Goal: Task Accomplishment & Management: Manage account settings

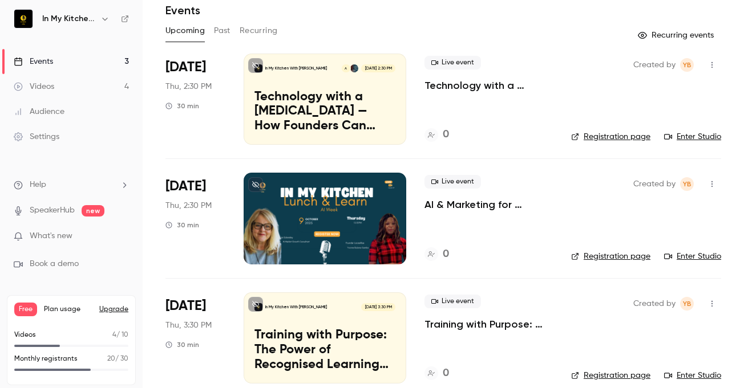
scroll to position [41, 0]
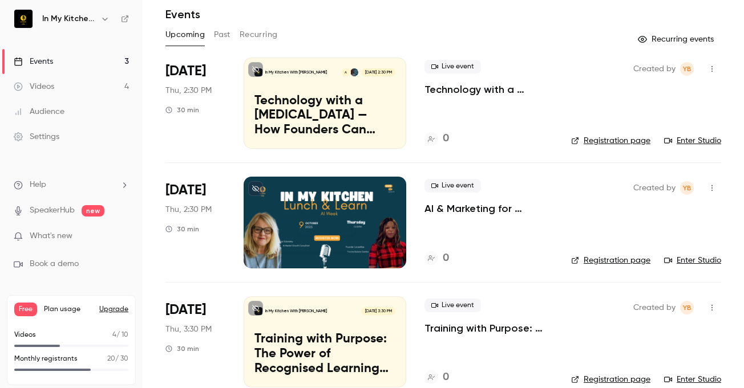
click at [35, 63] on div "Events" at bounding box center [33, 61] width 39 height 11
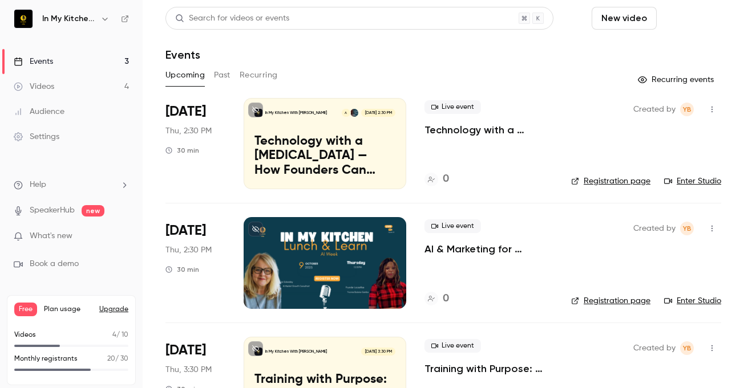
click at [679, 17] on button "Schedule" at bounding box center [691, 18] width 60 height 23
click at [611, 57] on li "One time event" at bounding box center [641, 50] width 123 height 30
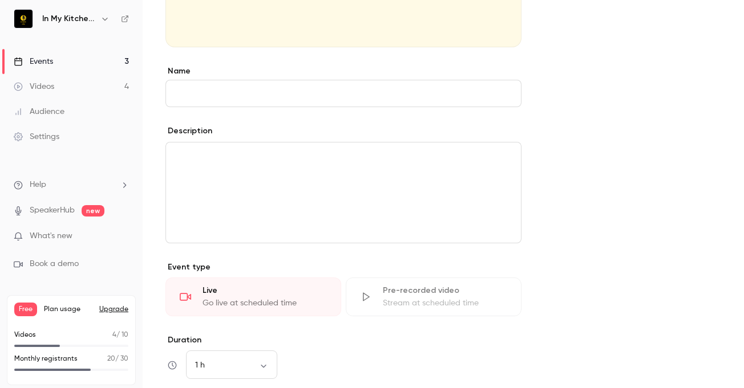
scroll to position [280, 0]
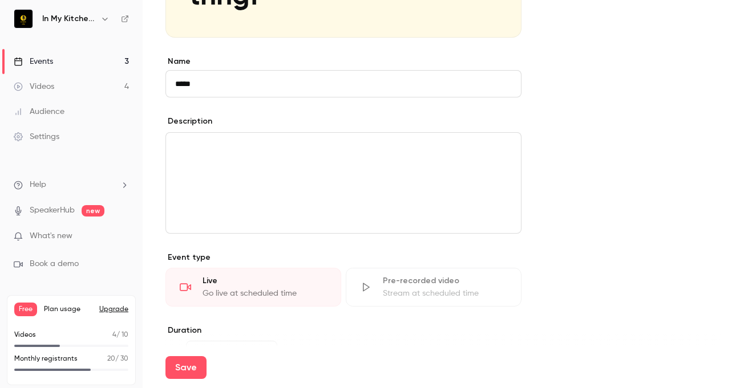
type input "*****"
click at [218, 169] on div "editor" at bounding box center [343, 183] width 355 height 100
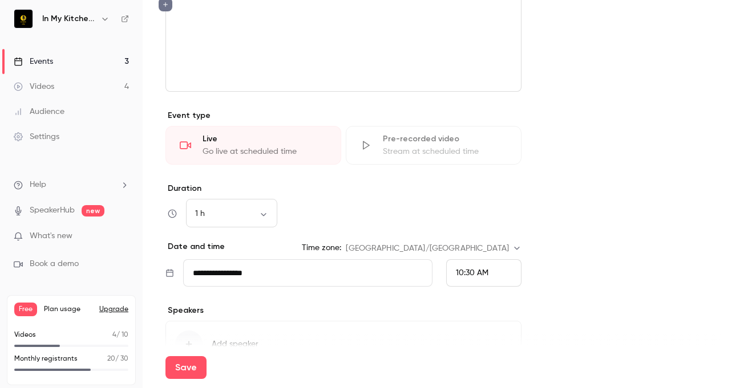
scroll to position [424, 0]
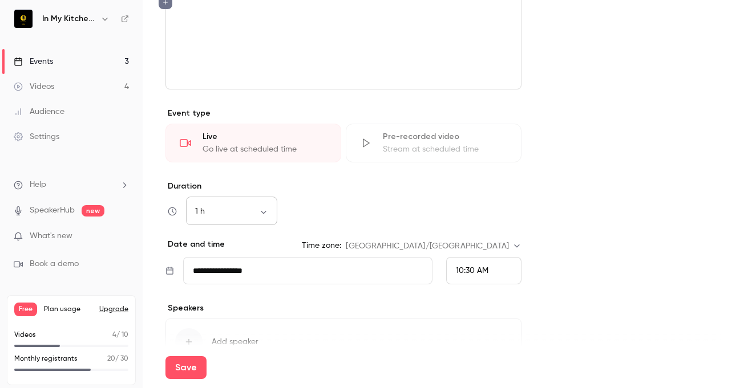
click at [262, 218] on div "1 h ** ​" at bounding box center [231, 211] width 91 height 27
click at [274, 284] on input "**********" at bounding box center [307, 270] width 249 height 27
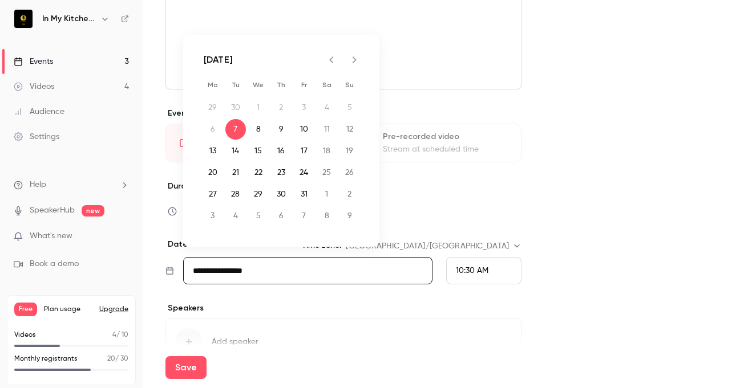
click at [506, 267] on div "10:30 AM" at bounding box center [483, 270] width 75 height 27
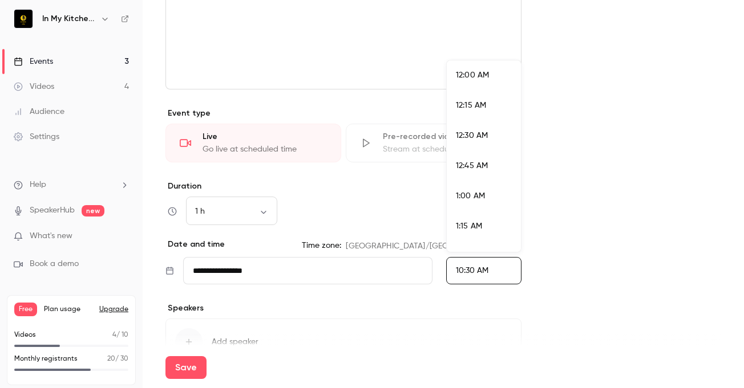
scroll to position [1189, 0]
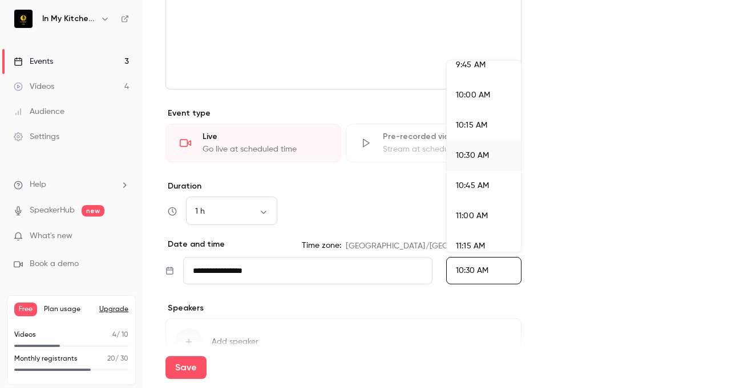
drag, startPoint x: 730, startPoint y: 310, endPoint x: 736, endPoint y: 353, distance: 43.7
click at [736, 353] on div at bounding box center [372, 194] width 744 height 388
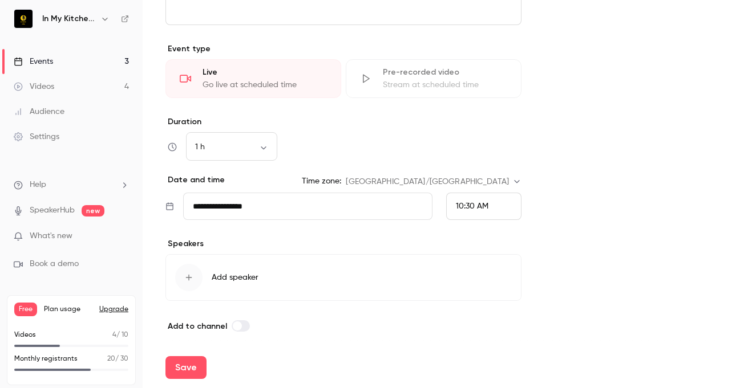
scroll to position [492, 0]
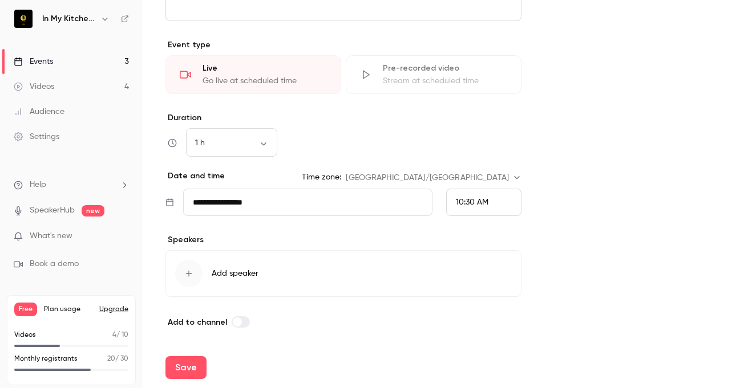
click at [190, 274] on icon "button" at bounding box center [189, 274] width 6 height 6
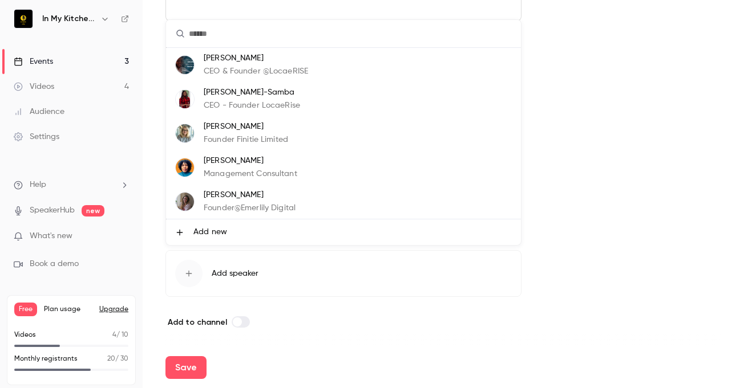
click at [614, 129] on div at bounding box center [372, 194] width 744 height 388
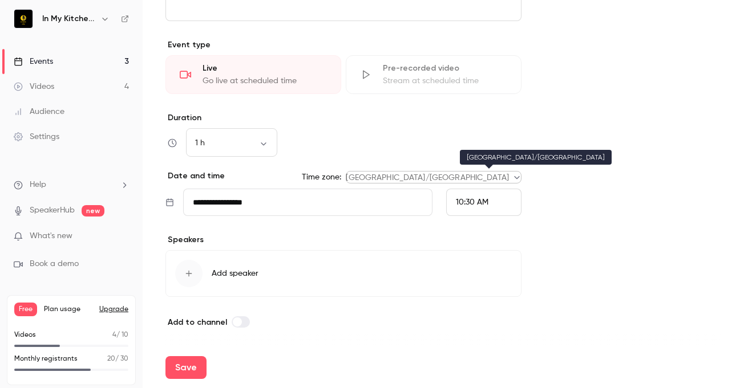
click at [503, 176] on body "**********" at bounding box center [372, 194] width 744 height 388
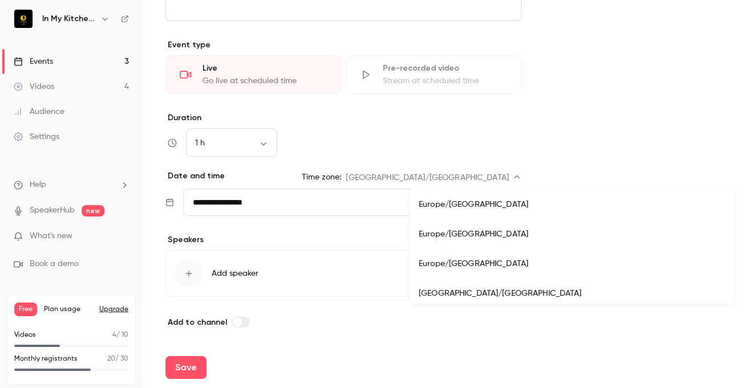
scroll to position [9917, 0]
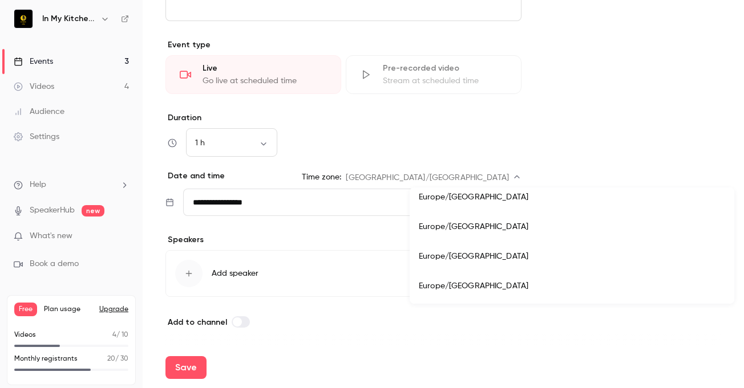
drag, startPoint x: 560, startPoint y: 272, endPoint x: 509, endPoint y: 276, distance: 51.5
click at [509, 276] on li "Europe/[GEOGRAPHIC_DATA]" at bounding box center [572, 287] width 325 height 30
click at [487, 259] on li "Europe/[GEOGRAPHIC_DATA]" at bounding box center [572, 257] width 325 height 30
type input "**********"
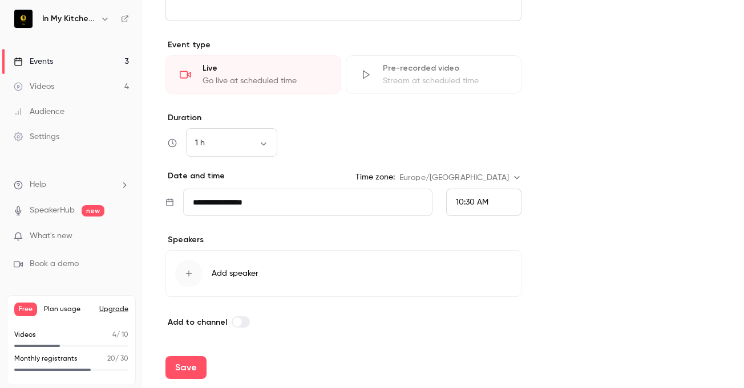
click at [483, 203] on span "10:30 AM" at bounding box center [472, 203] width 33 height 8
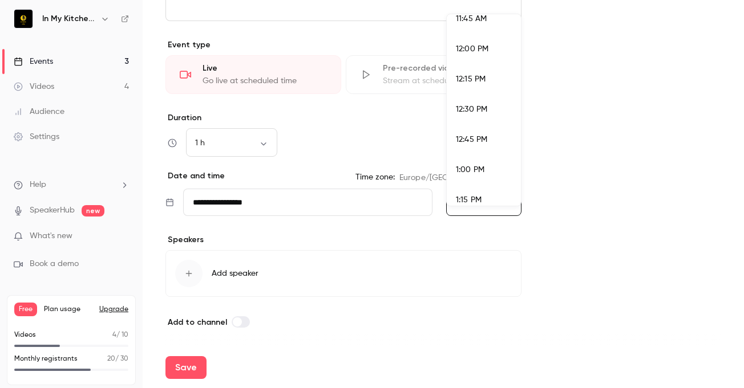
scroll to position [1441, 0]
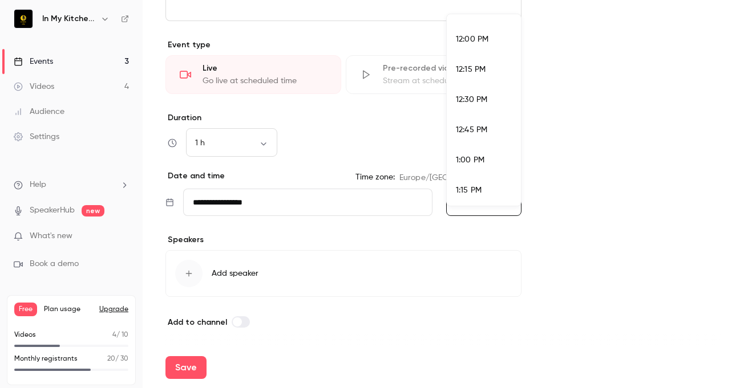
click at [492, 96] on div "12:30 PM" at bounding box center [484, 100] width 56 height 12
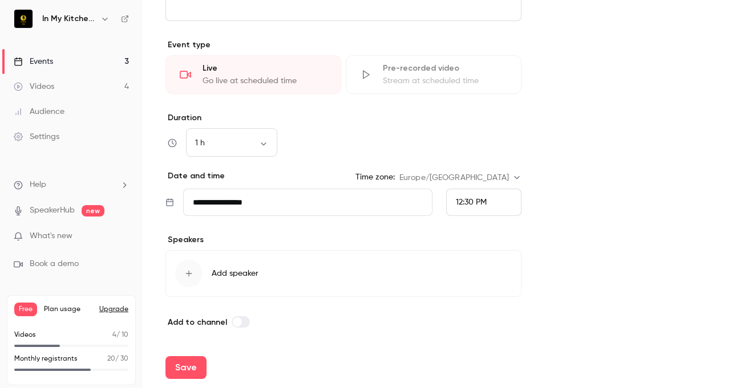
scroll to position [0, 0]
click at [184, 277] on icon "button" at bounding box center [188, 273] width 9 height 9
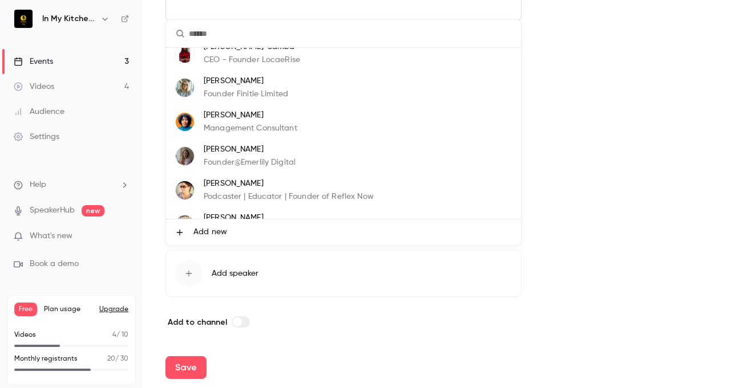
scroll to position [68, 0]
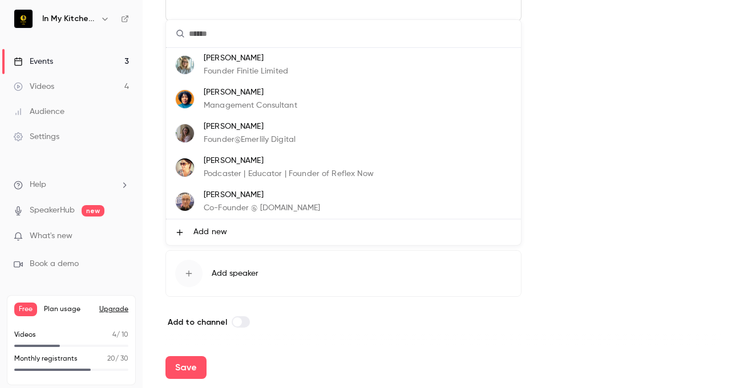
click at [191, 228] on li "Add new" at bounding box center [343, 233] width 355 height 26
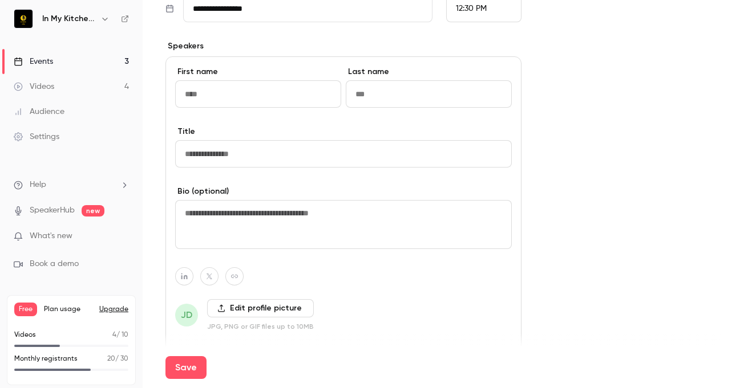
scroll to position [692, 0]
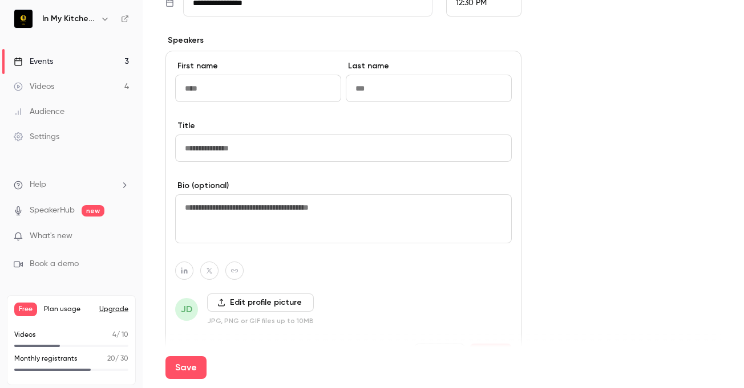
click at [321, 147] on input at bounding box center [343, 148] width 337 height 27
click at [262, 218] on textarea at bounding box center [343, 219] width 337 height 49
click at [181, 270] on icon "button" at bounding box center [184, 271] width 8 height 7
click at [234, 270] on icon "button" at bounding box center [234, 271] width 8 height 7
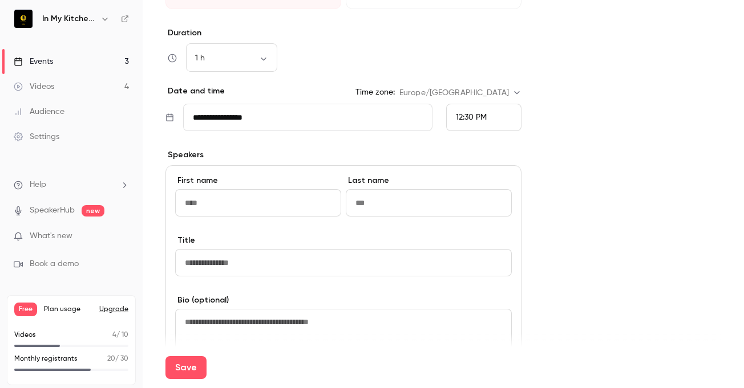
scroll to position [181, 0]
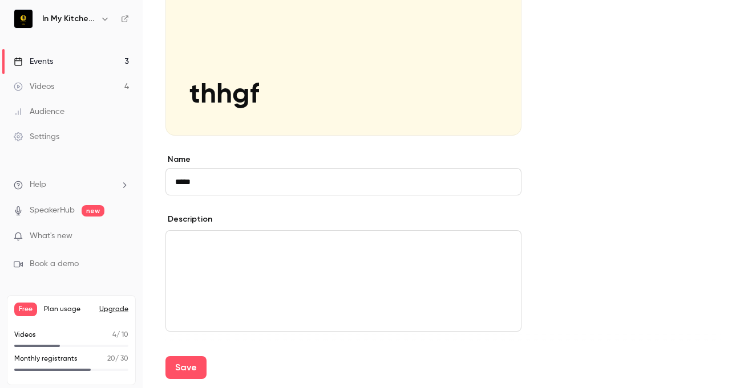
click at [61, 61] on link "Events 3" at bounding box center [71, 61] width 143 height 25
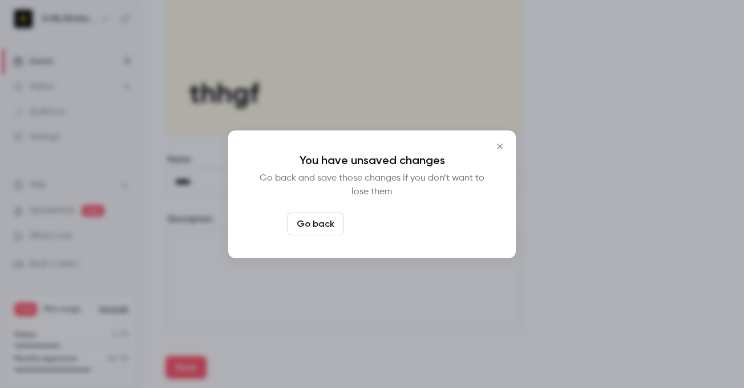
click at [375, 222] on button "Leave page anyway" at bounding box center [403, 224] width 108 height 23
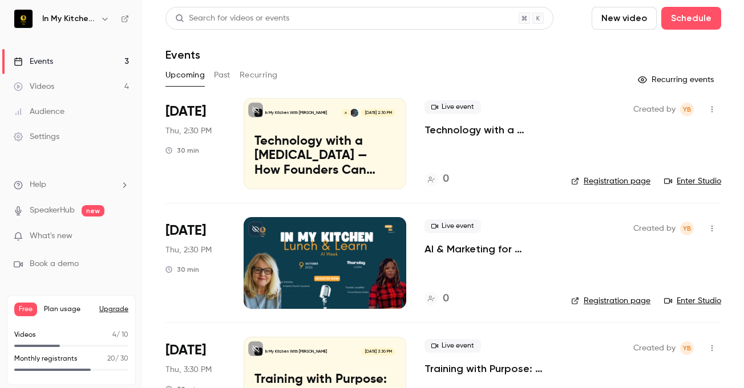
click at [359, 173] on p "Technology with a [MEDICAL_DATA] — How Founders Can Lead Through Innovation" at bounding box center [324, 157] width 141 height 44
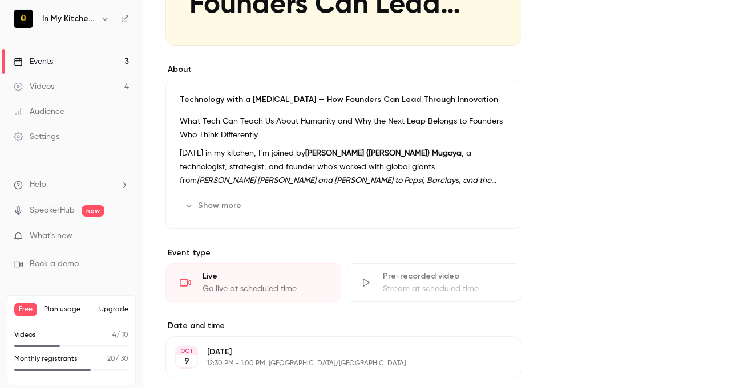
scroll to position [285, 0]
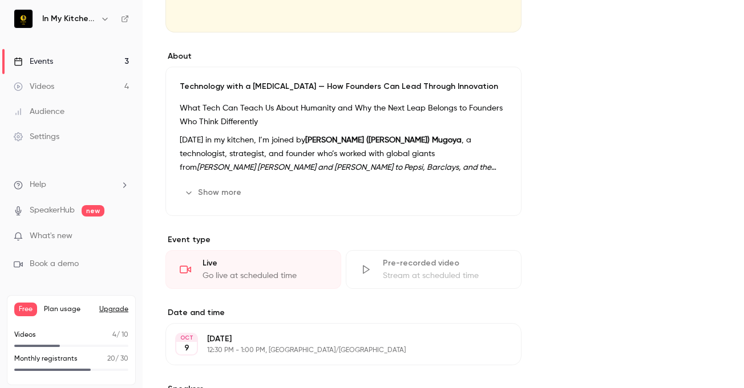
click at [487, 187] on button "Edit" at bounding box center [486, 193] width 42 height 18
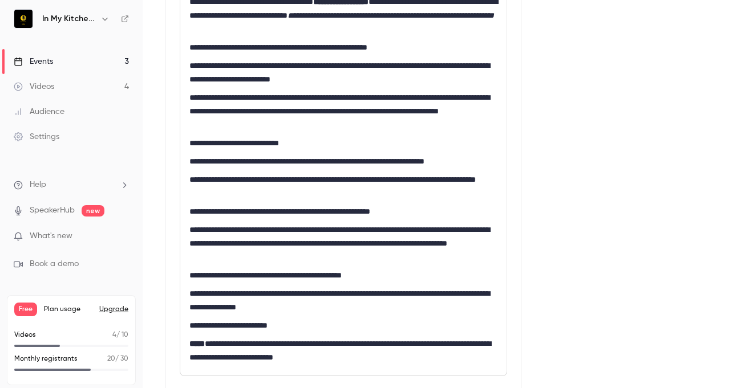
scroll to position [489, 0]
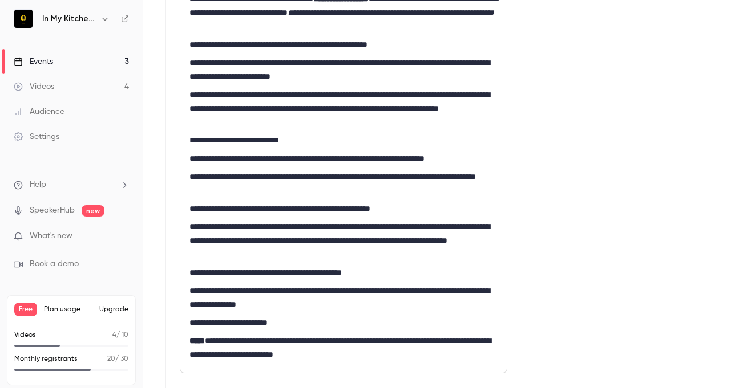
click at [289, 227] on p "**********" at bounding box center [343, 240] width 308 height 41
drag, startPoint x: 732, startPoint y: 160, endPoint x: 625, endPoint y: 72, distance: 138.6
click at [625, 72] on div "**********" at bounding box center [443, 386] width 556 height 1546
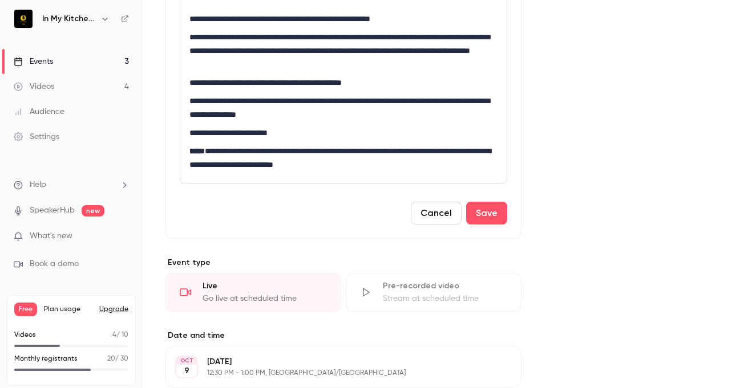
scroll to position [682, 0]
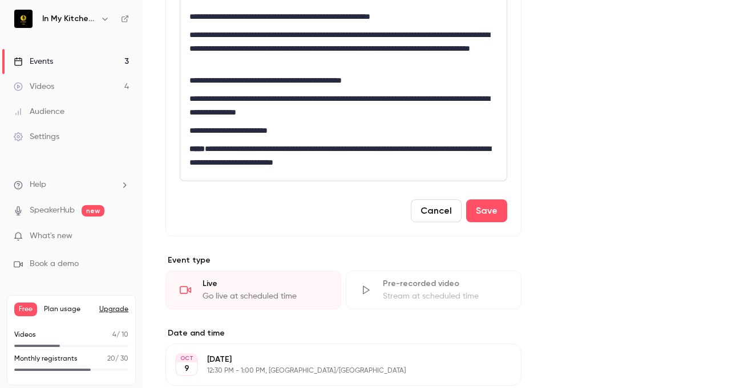
drag, startPoint x: 297, startPoint y: 128, endPoint x: 196, endPoint y: 106, distance: 102.8
drag, startPoint x: 196, startPoint y: 106, endPoint x: 389, endPoint y: 120, distance: 193.4
drag, startPoint x: 389, startPoint y: 120, endPoint x: 187, endPoint y: 126, distance: 202.0
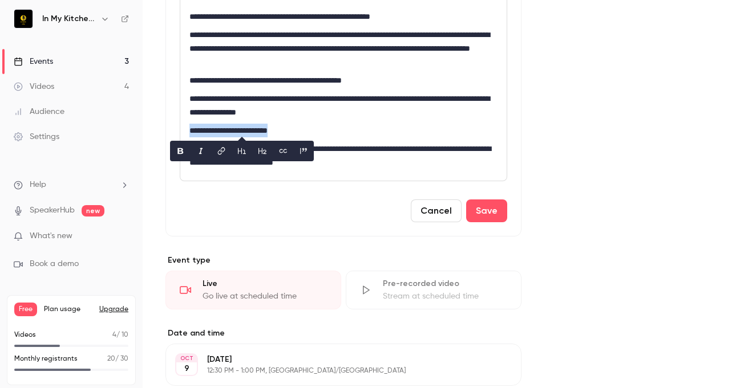
click at [183, 148] on icon "bold" at bounding box center [180, 151] width 9 height 8
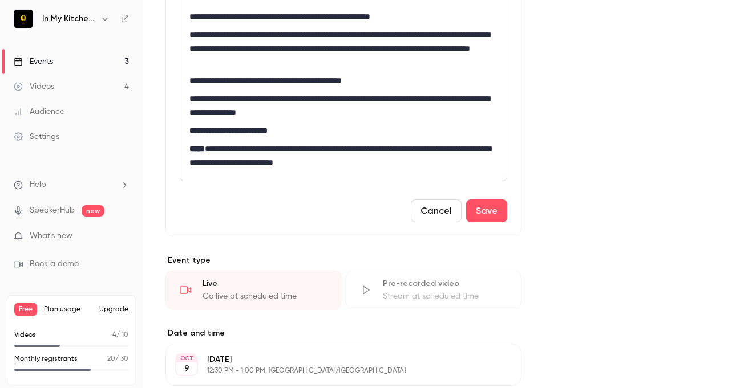
click at [246, 128] on strong "**********" at bounding box center [228, 131] width 78 height 8
click at [498, 206] on button "Save" at bounding box center [486, 211] width 41 height 23
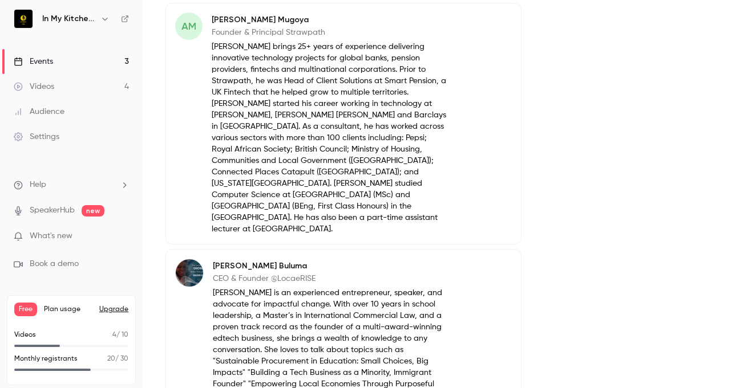
drag, startPoint x: 730, startPoint y: 257, endPoint x: 705, endPoint y: 245, distance: 27.1
click at [705, 245] on main "Search for videos or events Share Technology with a [MEDICAL_DATA] — How Founde…" at bounding box center [443, 194] width 601 height 388
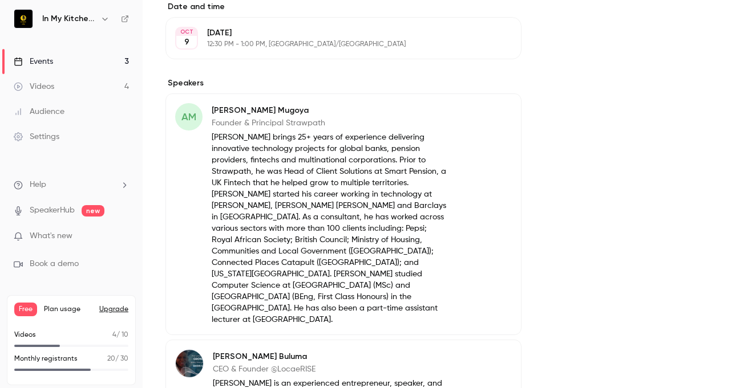
scroll to position [576, 0]
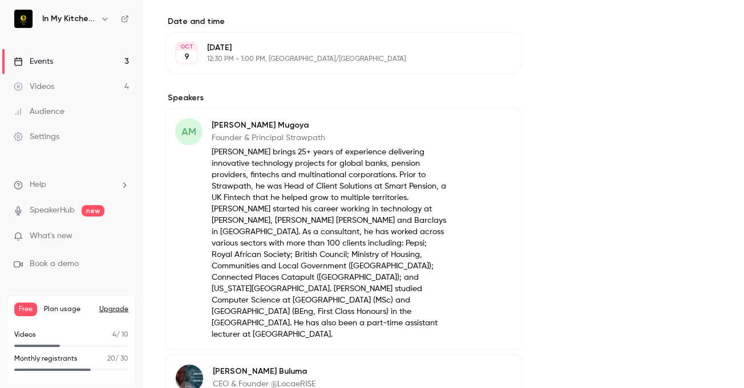
click at [499, 129] on button "Edit" at bounding box center [491, 127] width 42 height 18
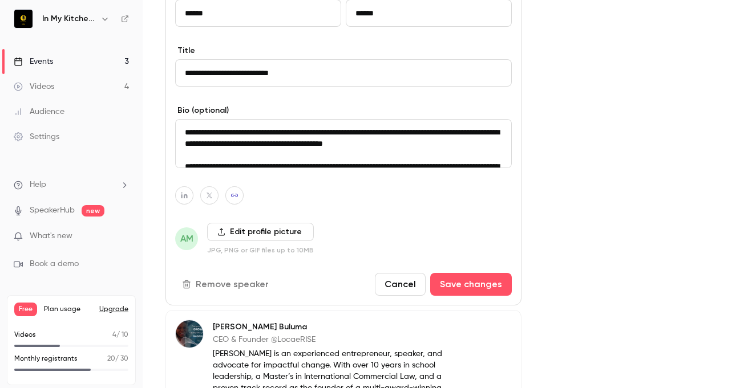
scroll to position [713, 0]
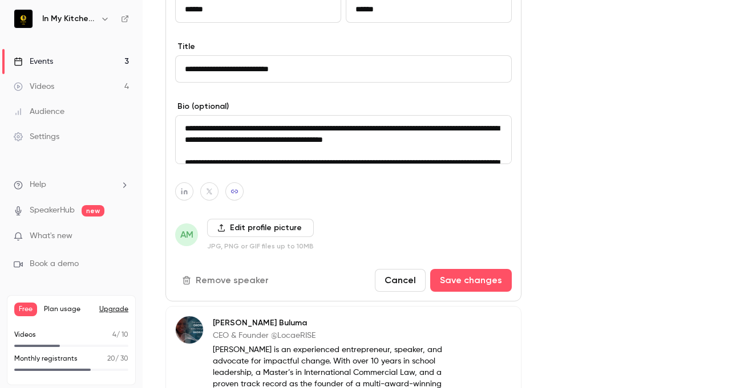
click at [282, 229] on label "Edit profile picture" at bounding box center [260, 228] width 107 height 18
click at [0, 0] on input "Edit profile picture" at bounding box center [0, 0] width 0 height 0
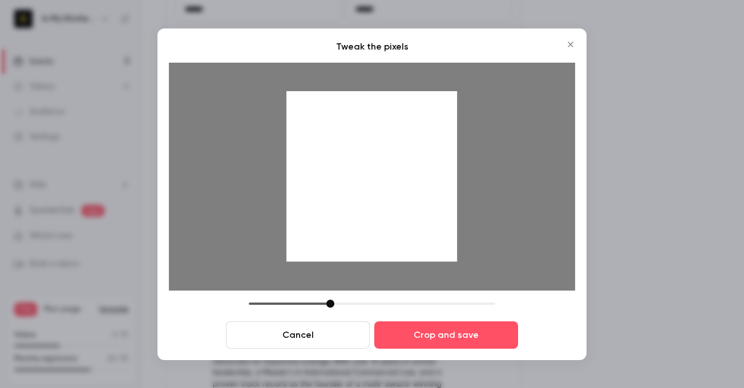
drag, startPoint x: 334, startPoint y: 173, endPoint x: 336, endPoint y: 230, distance: 57.7
click at [336, 230] on div at bounding box center [371, 176] width 171 height 171
drag, startPoint x: 331, startPoint y: 305, endPoint x: 363, endPoint y: 293, distance: 33.9
click at [363, 293] on div "Tweak the pixels Cancel Crop and save" at bounding box center [372, 194] width 406 height 309
drag, startPoint x: 358, startPoint y: 217, endPoint x: 354, endPoint y: 283, distance: 65.7
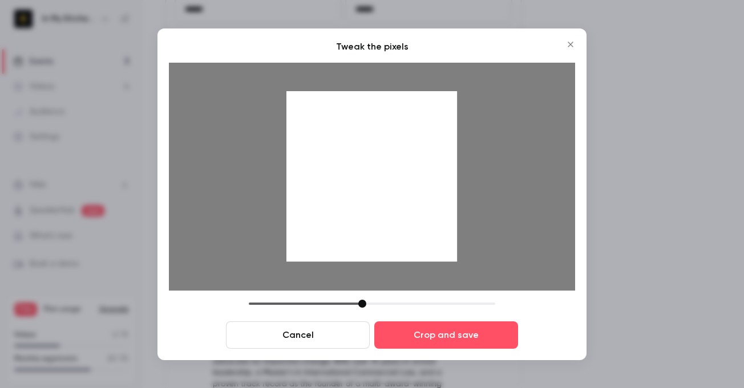
click at [354, 283] on div at bounding box center [372, 177] width 406 height 228
drag, startPoint x: 362, startPoint y: 303, endPoint x: 371, endPoint y: 308, distance: 10.7
click at [371, 308] on div "Cancel Crop and save" at bounding box center [372, 324] width 406 height 49
drag, startPoint x: 374, startPoint y: 228, endPoint x: 376, endPoint y: 257, distance: 29.2
click at [376, 257] on div at bounding box center [371, 176] width 171 height 171
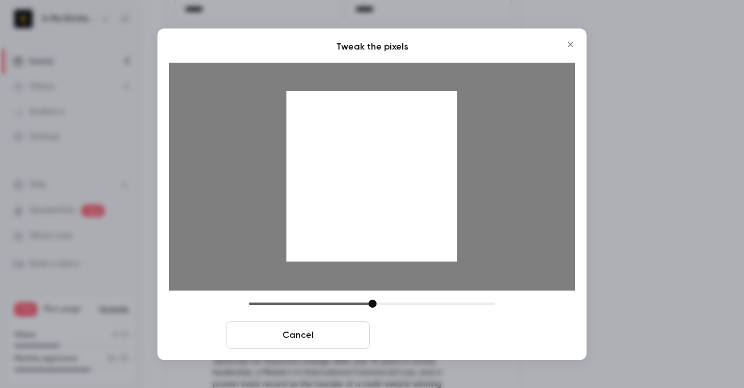
click at [447, 322] on button "Crop and save" at bounding box center [446, 335] width 144 height 27
click at [444, 328] on button "Crop and save" at bounding box center [446, 335] width 144 height 27
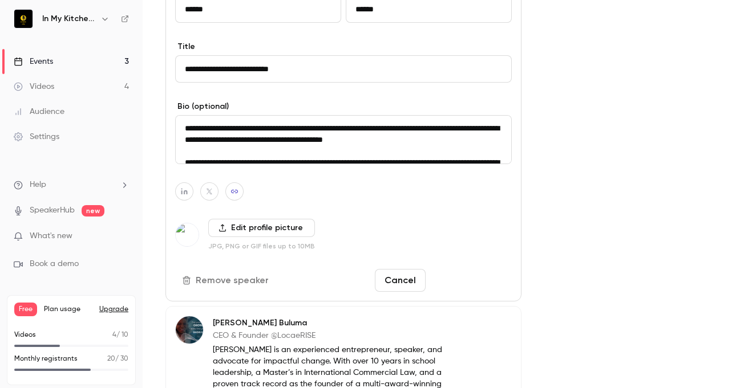
click at [475, 280] on button "Save changes" at bounding box center [471, 280] width 82 height 23
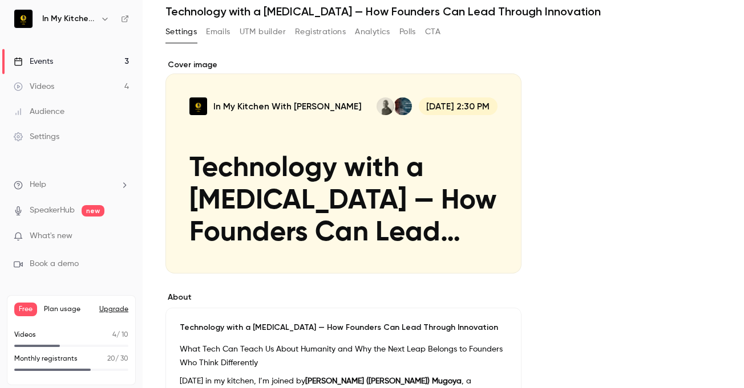
scroll to position [34, 0]
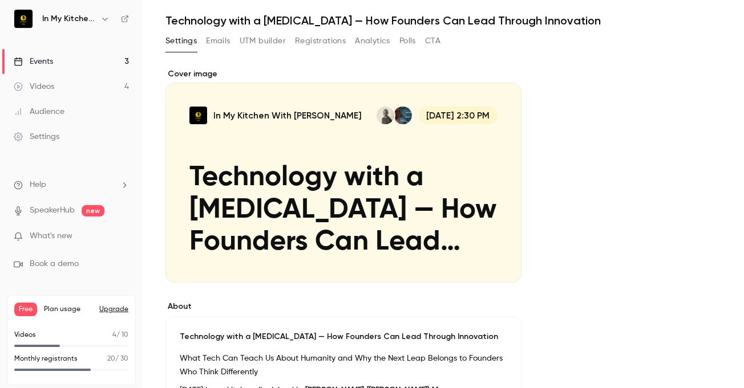
click at [496, 262] on icon "Cover image" at bounding box center [501, 262] width 13 height 9
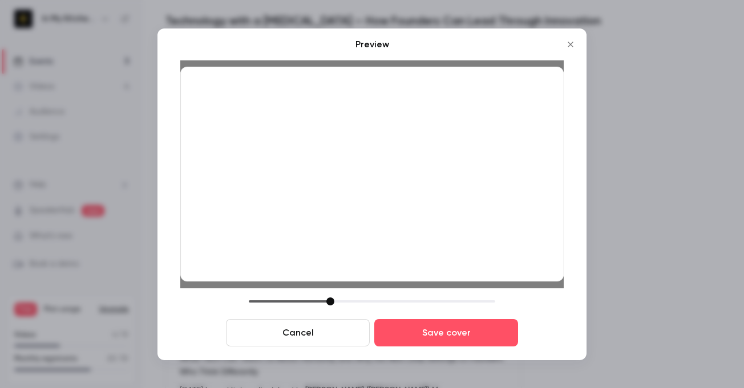
click at [305, 337] on button "Cancel" at bounding box center [298, 332] width 144 height 27
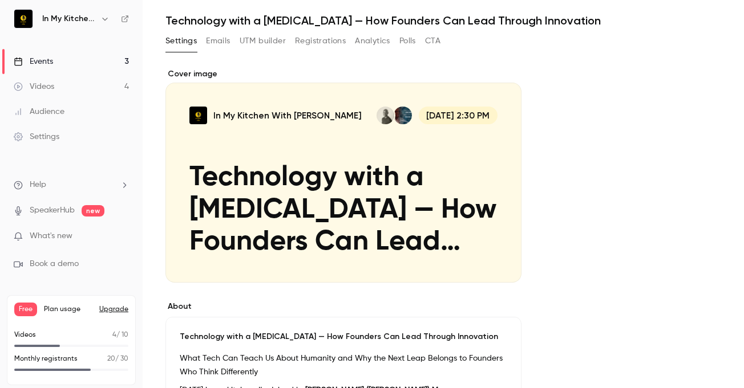
click at [504, 265] on icon "Cover image" at bounding box center [501, 262] width 13 height 9
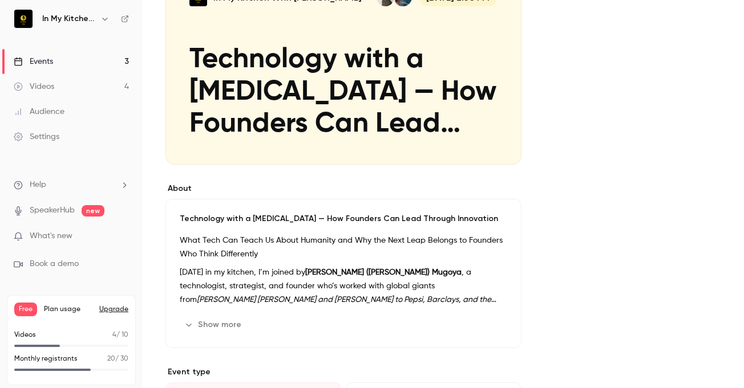
scroll to position [0, 0]
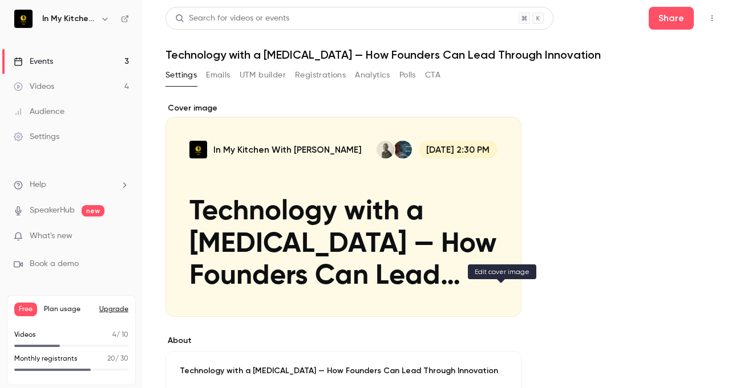
click at [503, 300] on icon "Cover image" at bounding box center [501, 296] width 13 height 9
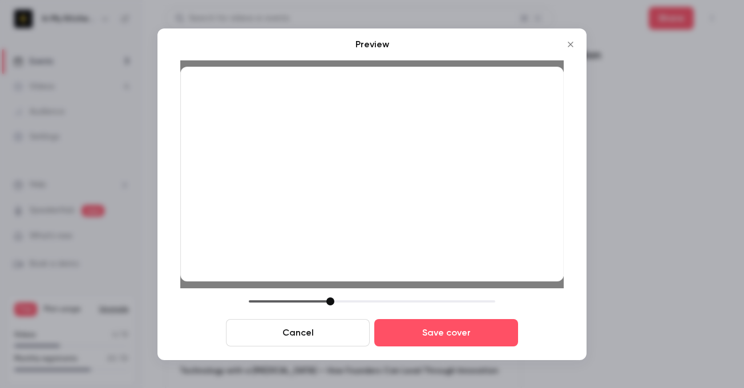
click at [317, 184] on div at bounding box center [371, 175] width 383 height 216
click at [598, 179] on div at bounding box center [372, 194] width 744 height 388
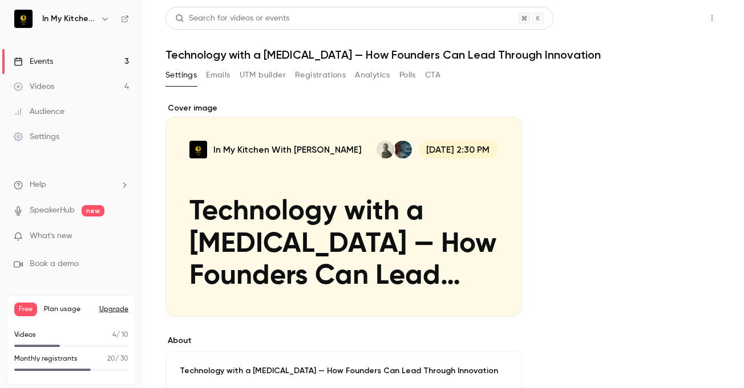
click at [661, 19] on button "Share" at bounding box center [671, 18] width 45 height 23
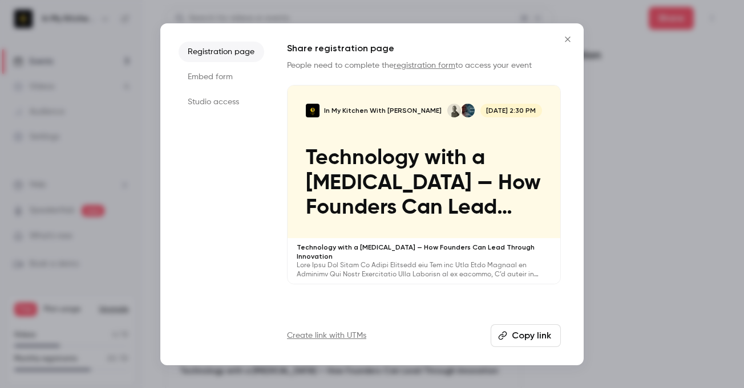
click at [544, 333] on button "Copy link" at bounding box center [526, 336] width 70 height 23
click at [571, 37] on icon "Close" at bounding box center [568, 39] width 14 height 9
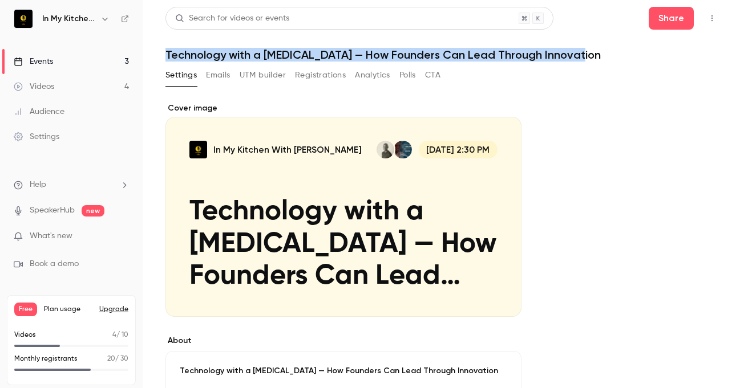
drag, startPoint x: 580, startPoint y: 55, endPoint x: 167, endPoint y: 50, distance: 413.6
click at [167, 50] on h1 "Technology with a [MEDICAL_DATA] — How Founders Can Lead Through Innovation" at bounding box center [443, 55] width 556 height 14
copy h1 "Technology with a [MEDICAL_DATA] — How Founders Can Lead Through Innovation"
click at [657, 22] on button "Share" at bounding box center [671, 18] width 45 height 23
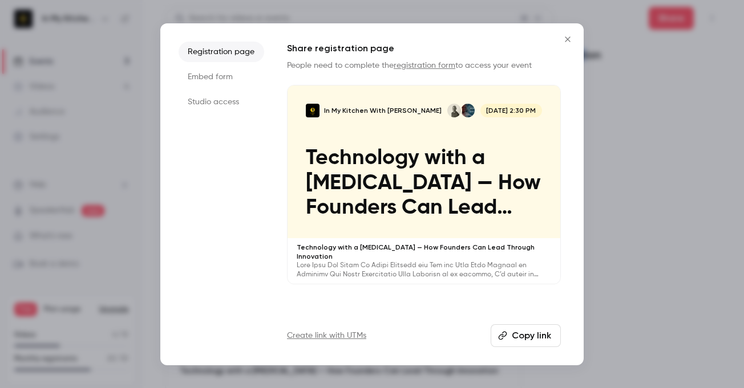
click at [525, 337] on button "Copy link" at bounding box center [526, 336] width 70 height 23
click at [567, 35] on icon "Close" at bounding box center [568, 39] width 14 height 9
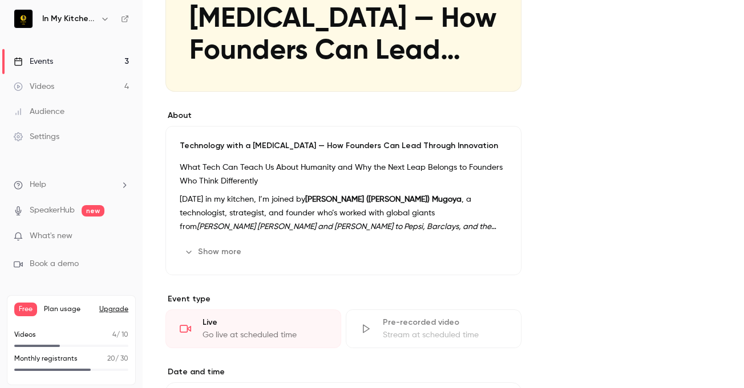
scroll to position [222, 0]
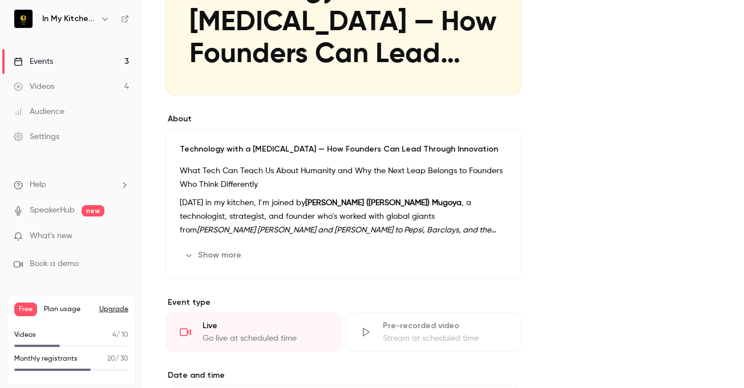
click at [499, 253] on button "Edit" at bounding box center [486, 255] width 42 height 18
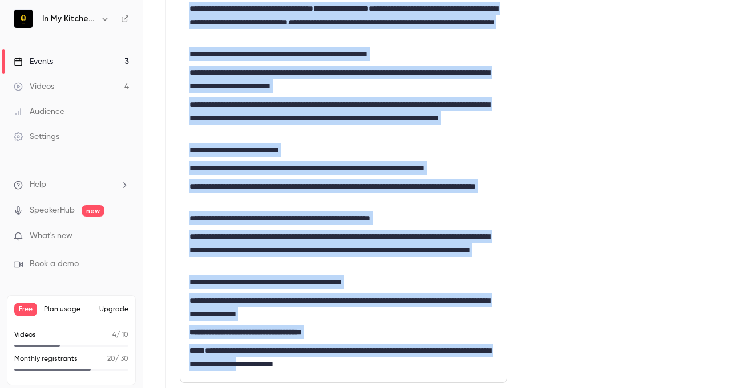
scroll to position [527, 0]
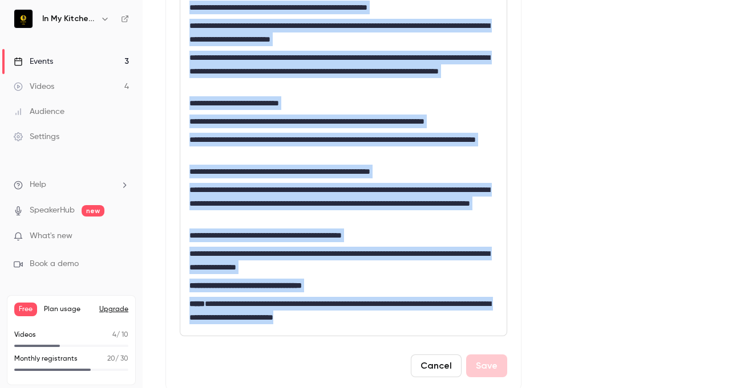
drag, startPoint x: 188, startPoint y: 234, endPoint x: 397, endPoint y: 330, distance: 229.7
click at [397, 330] on div "**********" at bounding box center [343, 126] width 326 height 420
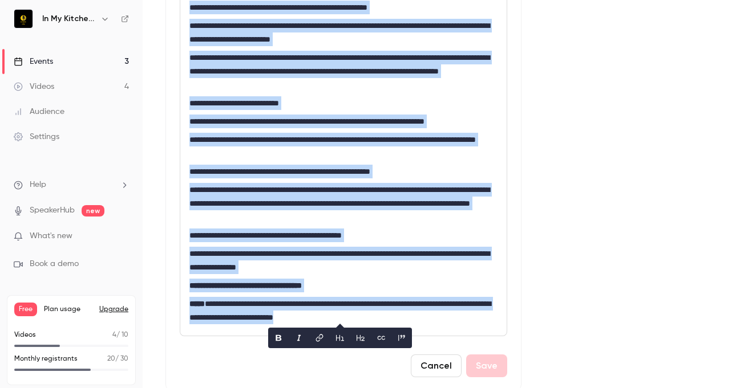
copy div "**********"
click at [554, 251] on div "**********" at bounding box center [443, 349] width 556 height 1546
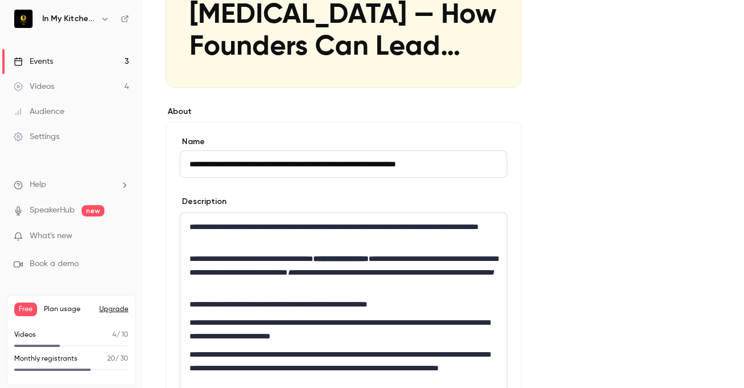
scroll to position [226, 0]
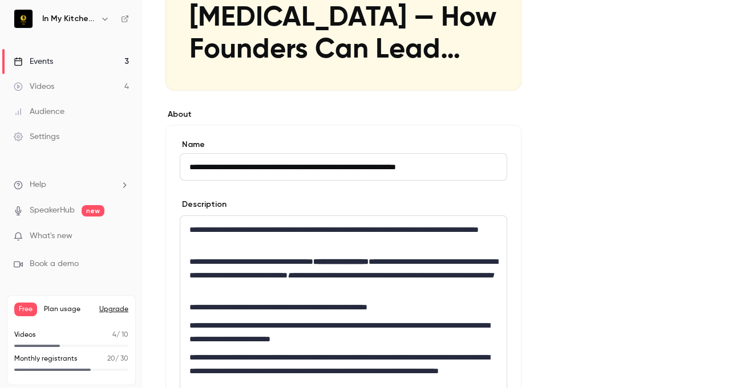
drag, startPoint x: 479, startPoint y: 167, endPoint x: 192, endPoint y: 161, distance: 287.0
click at [192, 161] on input "**********" at bounding box center [343, 166] width 327 height 27
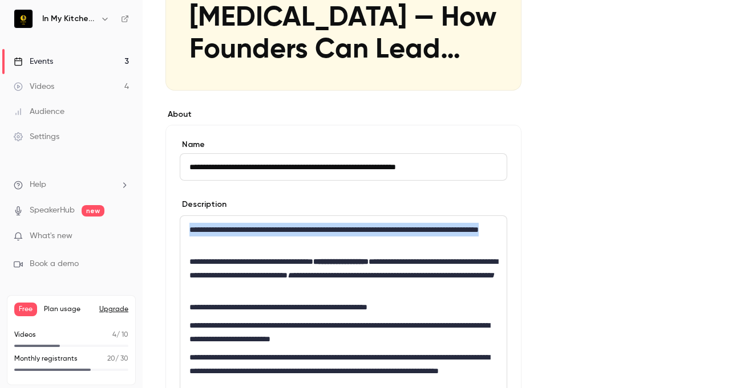
drag, startPoint x: 304, startPoint y: 249, endPoint x: 179, endPoint y: 228, distance: 127.3
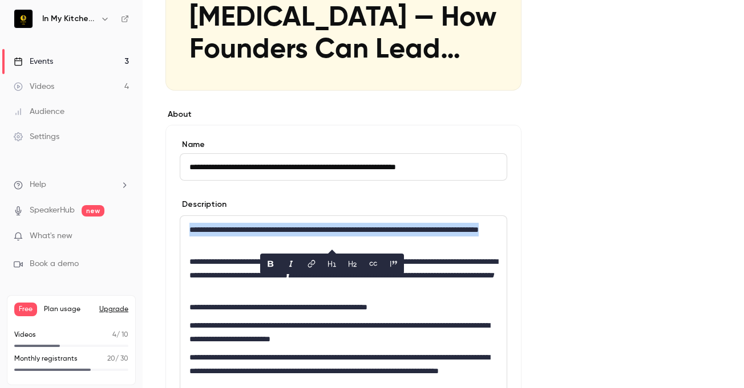
copy p "**********"
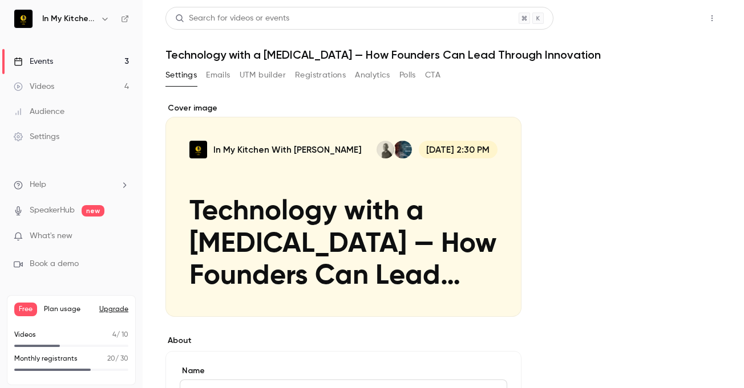
click at [663, 18] on button "Share" at bounding box center [671, 18] width 45 height 23
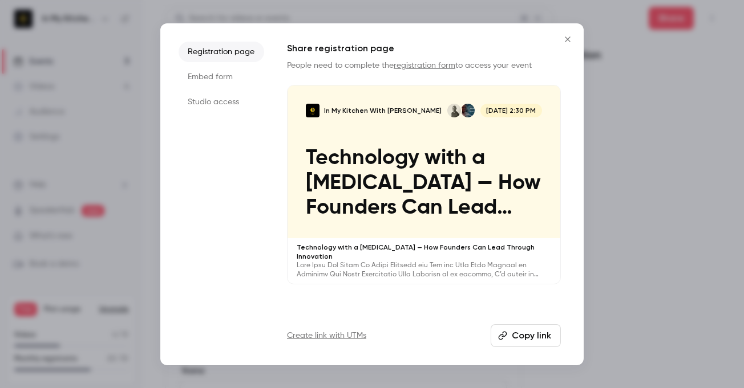
click at [526, 338] on button "Copy link" at bounding box center [526, 336] width 70 height 23
click at [570, 38] on icon "Close" at bounding box center [568, 39] width 14 height 9
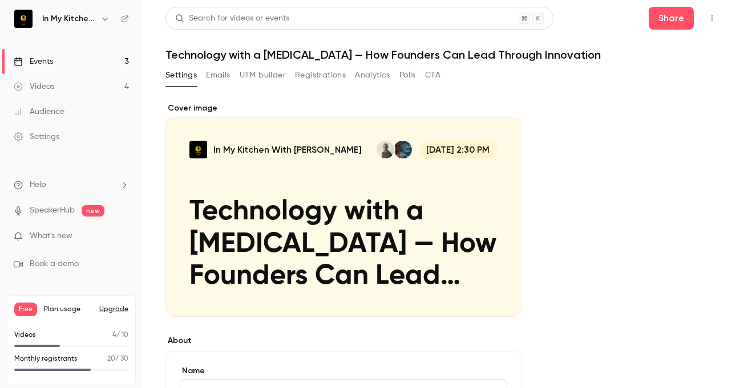
drag, startPoint x: 406, startPoint y: 215, endPoint x: 354, endPoint y: 318, distance: 115.3
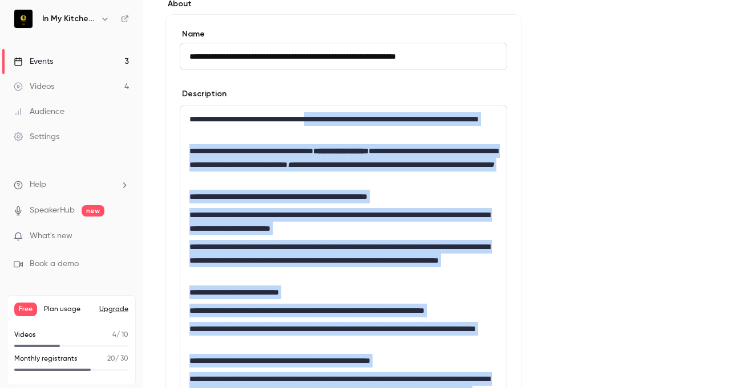
scroll to position [339, 0]
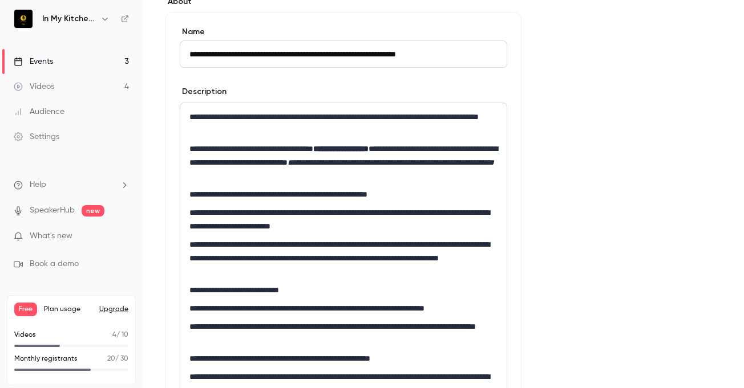
click at [190, 120] on p "**********" at bounding box center [343, 123] width 308 height 27
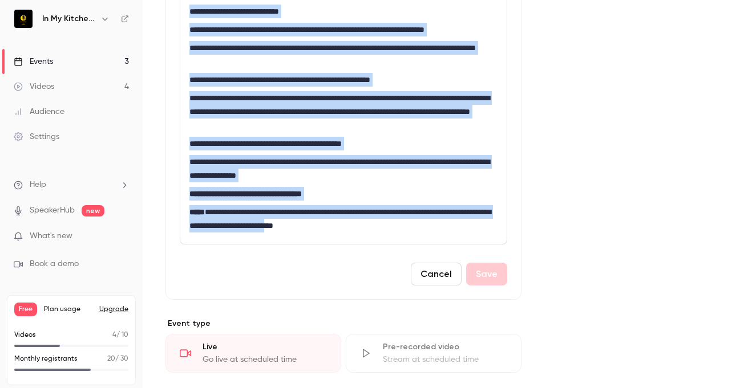
scroll to position [689, 0]
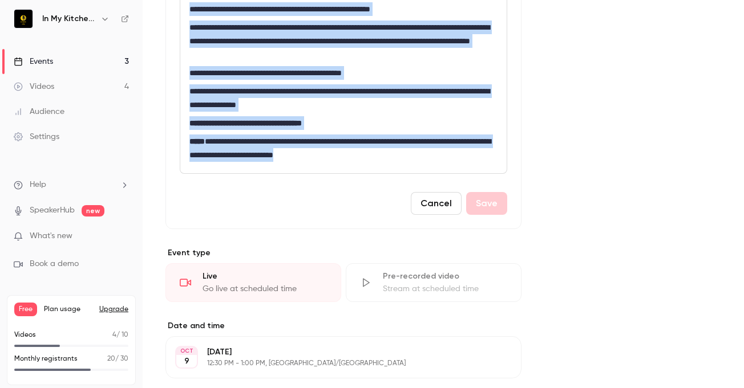
drag, startPoint x: 190, startPoint y: 120, endPoint x: 431, endPoint y: 176, distance: 247.6
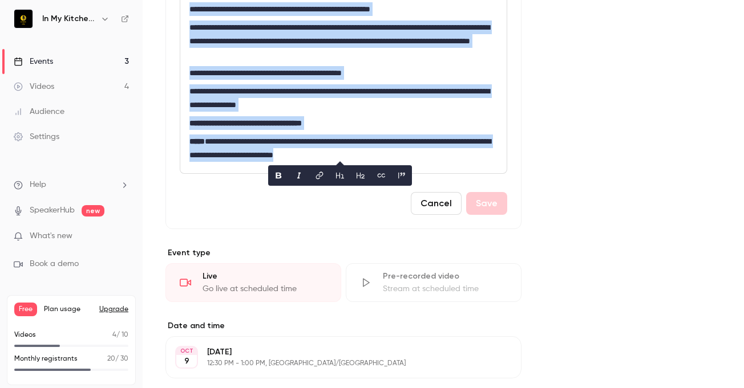
copy div "**********"
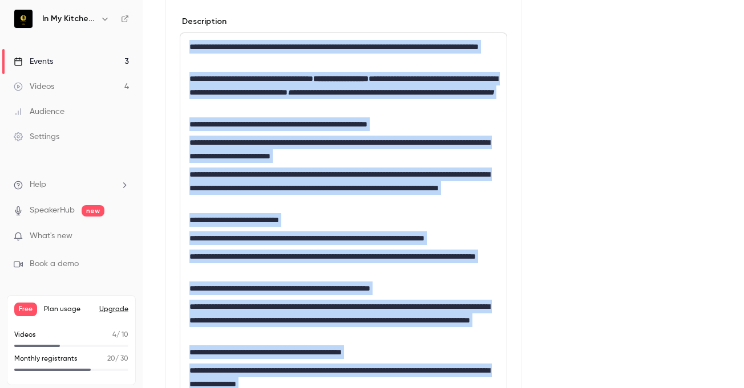
scroll to position [407, 0]
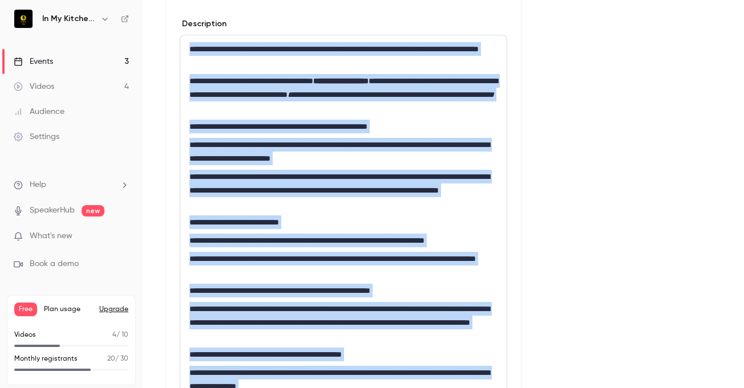
click at [465, 121] on p "**********" at bounding box center [343, 127] width 308 height 14
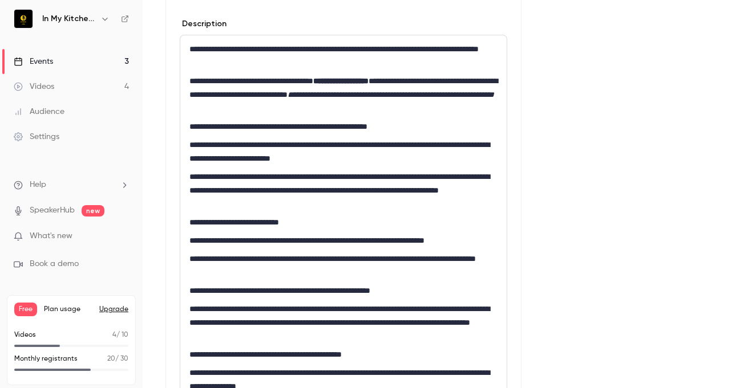
click at [47, 63] on div "Events" at bounding box center [33, 61] width 39 height 11
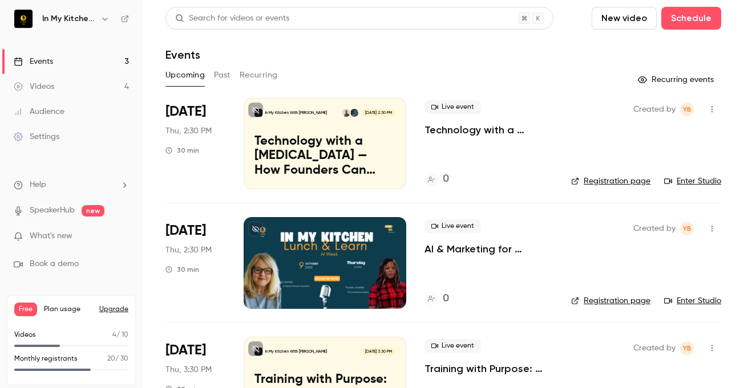
click at [492, 248] on p "AI & Marketing for Businesses" at bounding box center [488, 249] width 128 height 14
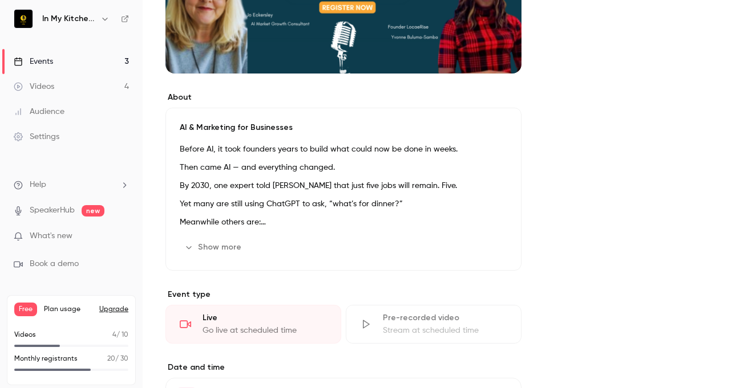
scroll to position [250, 0]
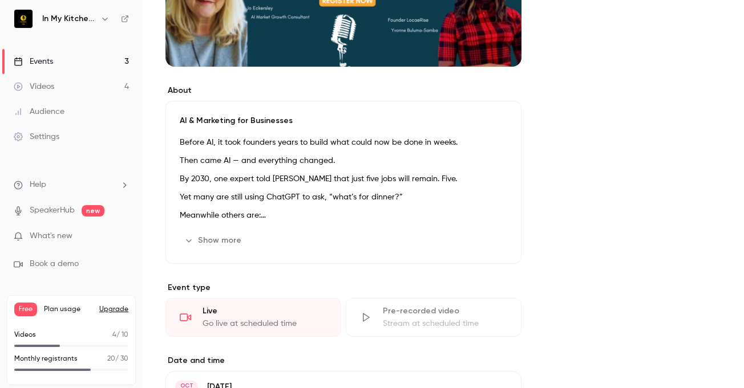
click at [486, 243] on button "Edit" at bounding box center [486, 241] width 42 height 18
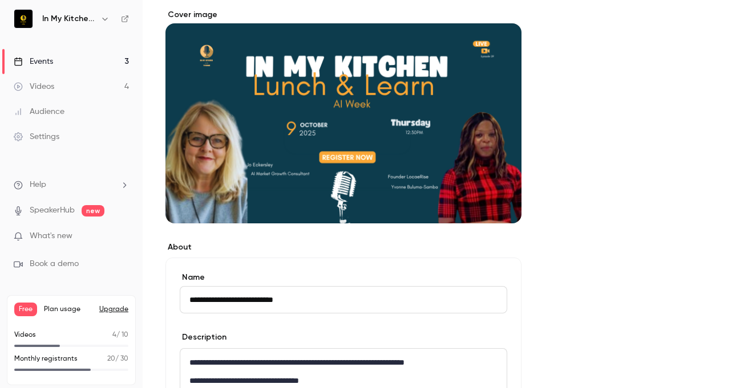
scroll to position [0, 0]
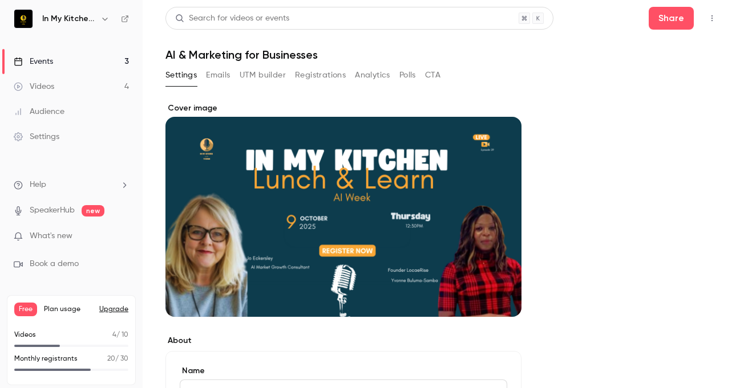
click at [503, 297] on icon "Cover image" at bounding box center [500, 296] width 7 height 7
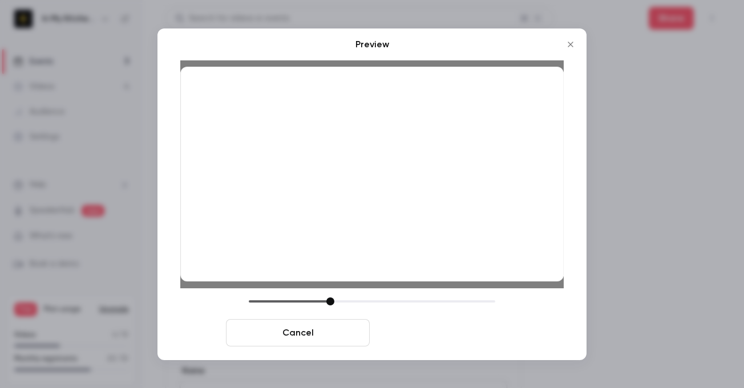
click at [448, 341] on button "Save cover" at bounding box center [446, 332] width 144 height 27
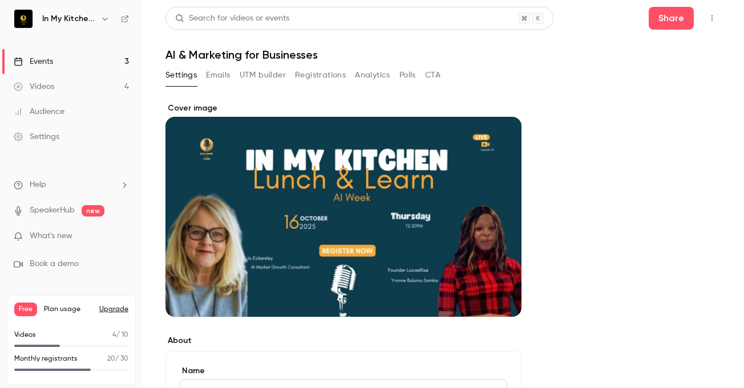
click at [63, 58] on link "Events 3" at bounding box center [71, 61] width 143 height 25
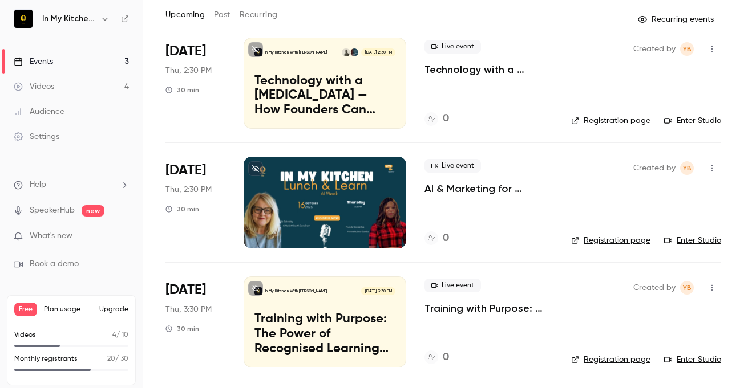
scroll to position [4, 0]
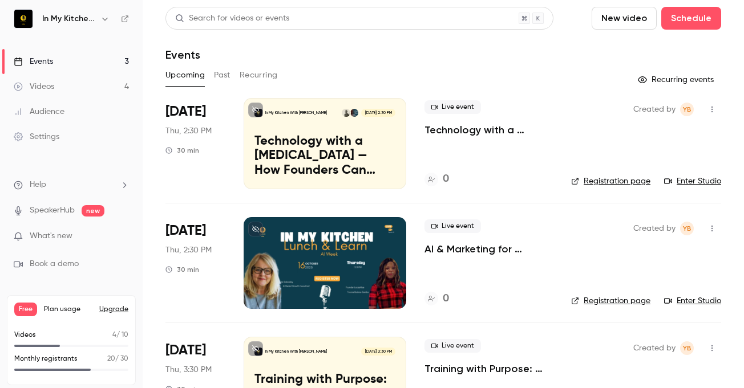
click at [435, 99] on div "Live event Technology with a Human Heart — How Founders Can Lead Through Innova…" at bounding box center [488, 143] width 128 height 91
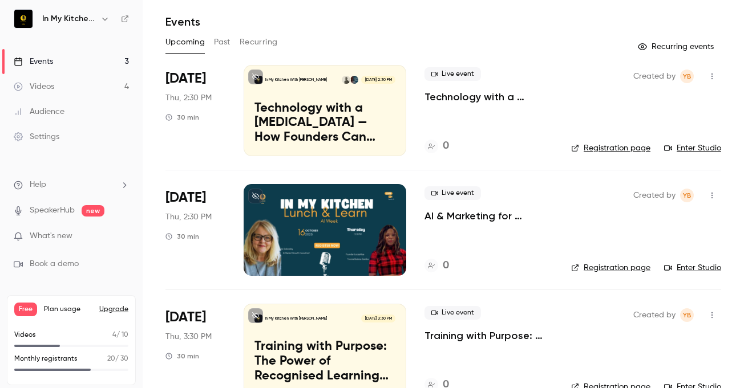
scroll to position [35, 0]
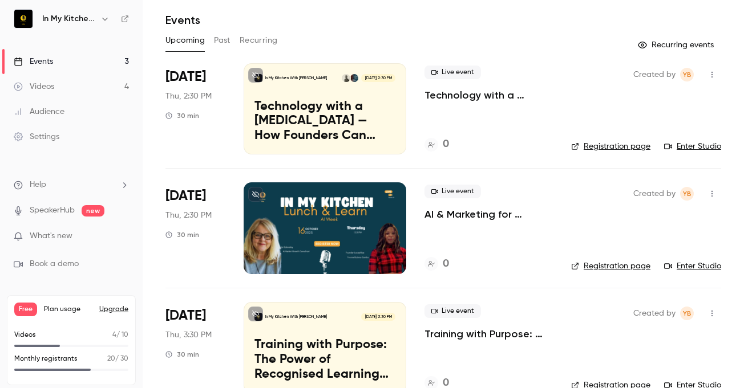
click at [337, 117] on p "Technology with a [MEDICAL_DATA] — How Founders Can Lead Through Innovation" at bounding box center [324, 122] width 141 height 44
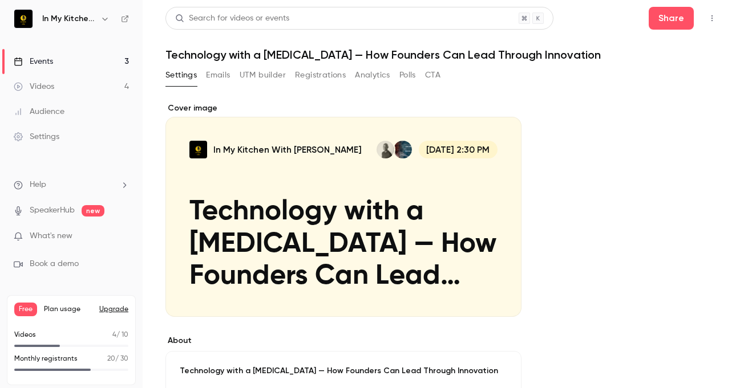
click at [506, 302] on button "In My Kitchen With Yvonne Oct 9, 2:30 PM Technology with a Human Heart — How Fo…" at bounding box center [500, 296] width 23 height 23
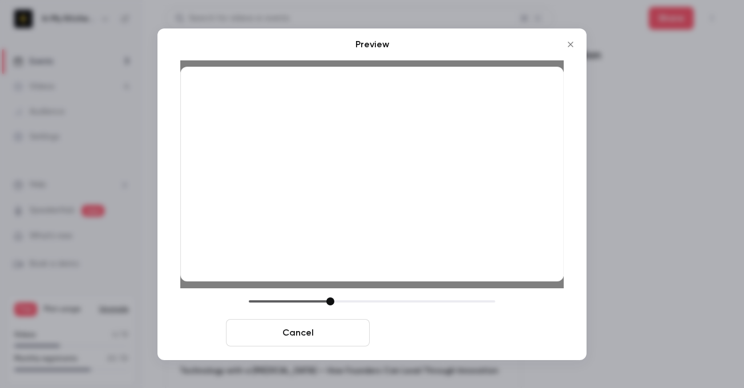
click at [477, 344] on button "Save cover" at bounding box center [446, 332] width 144 height 27
